Goal: Navigation & Orientation: Find specific page/section

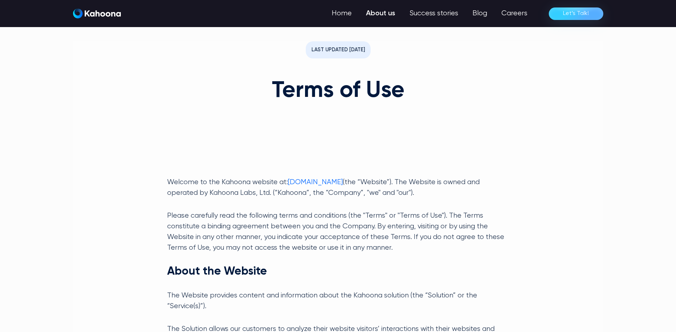
click at [387, 14] on link "About us" at bounding box center [380, 13] width 43 height 14
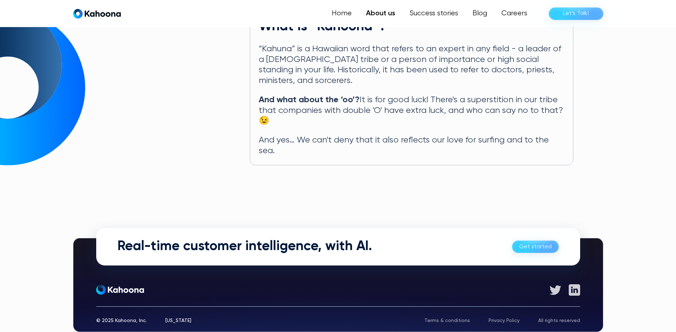
scroll to position [381, 0]
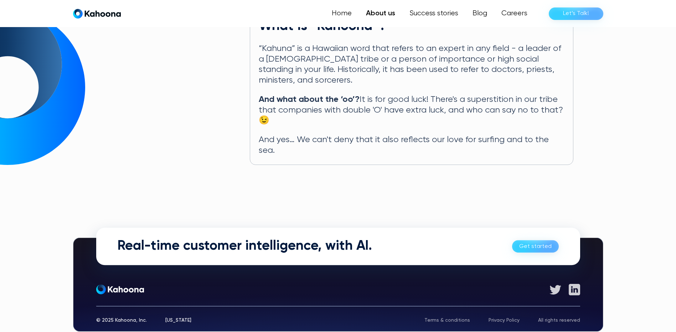
click at [441, 318] on div "Terms & conditions" at bounding box center [448, 320] width 46 height 5
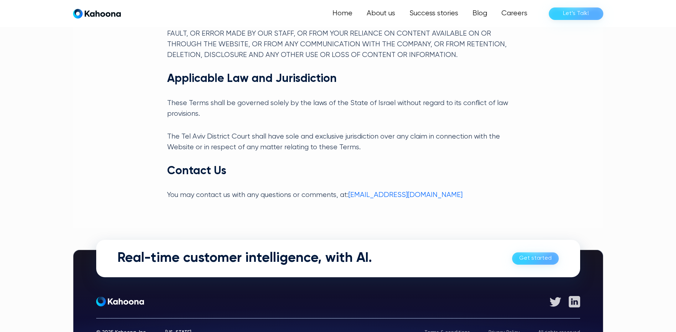
scroll to position [1752, 0]
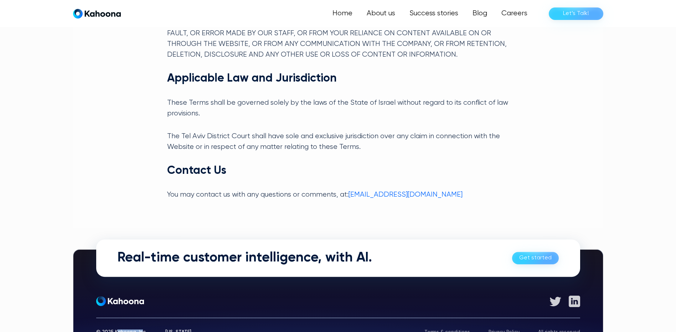
drag, startPoint x: 129, startPoint y: 300, endPoint x: 141, endPoint y: 300, distance: 12.5
click at [141, 330] on div "© 2025 Kahoona, Inc." at bounding box center [121, 332] width 51 height 5
click at [173, 330] on div "[US_STATE]" at bounding box center [178, 332] width 26 height 5
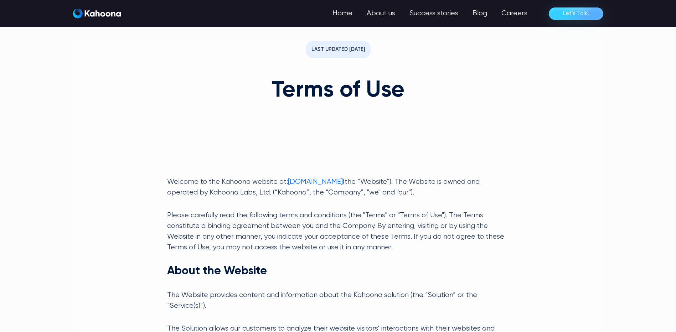
scroll to position [0, 0]
click at [388, 14] on link "About us" at bounding box center [380, 13] width 43 height 14
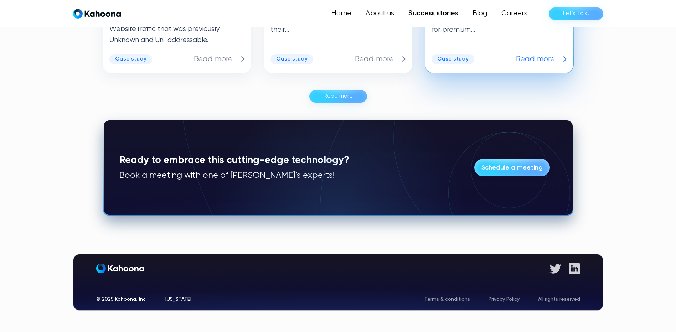
scroll to position [520, 0]
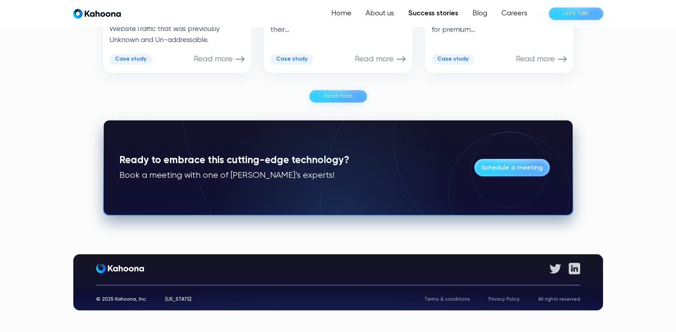
click at [498, 298] on div "Privacy Policy" at bounding box center [504, 299] width 31 height 5
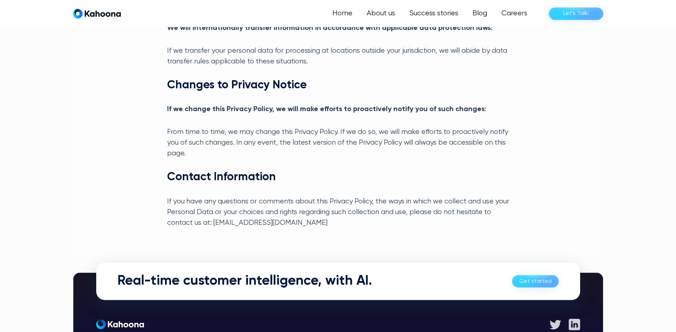
scroll to position [1186, 0]
